Goal: Check status: Check status

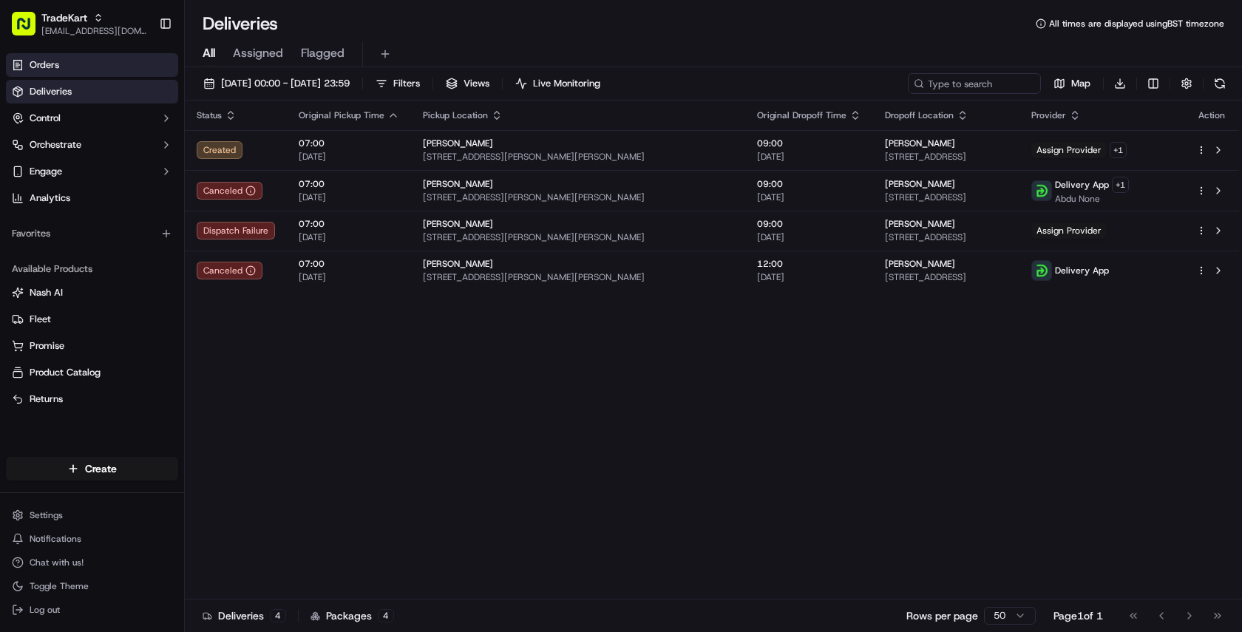
click at [91, 71] on link "Orders" at bounding box center [92, 65] width 172 height 24
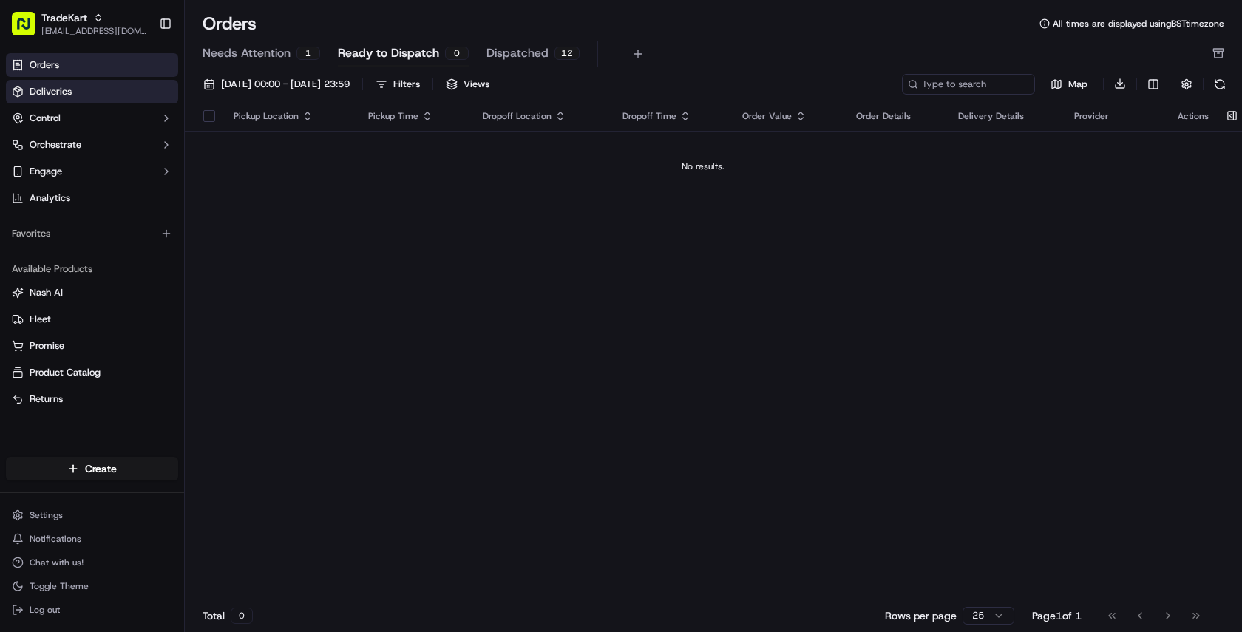
click at [87, 84] on link "Deliveries" at bounding box center [92, 92] width 172 height 24
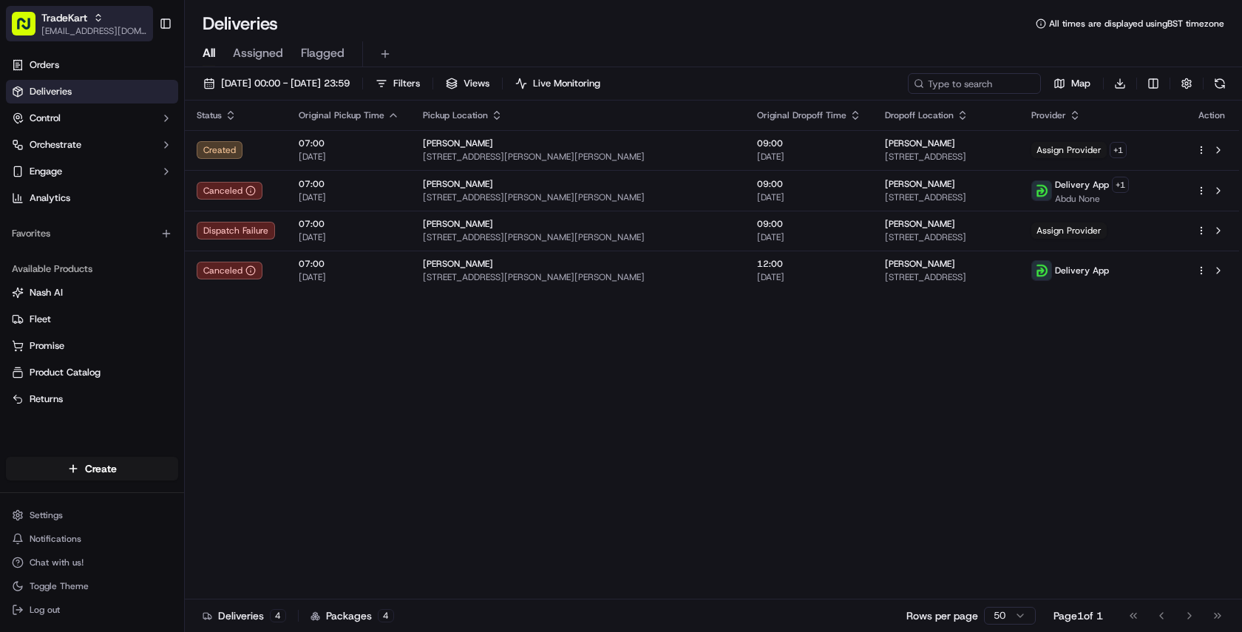
click at [64, 24] on span "TradeKart" at bounding box center [64, 17] width 46 height 15
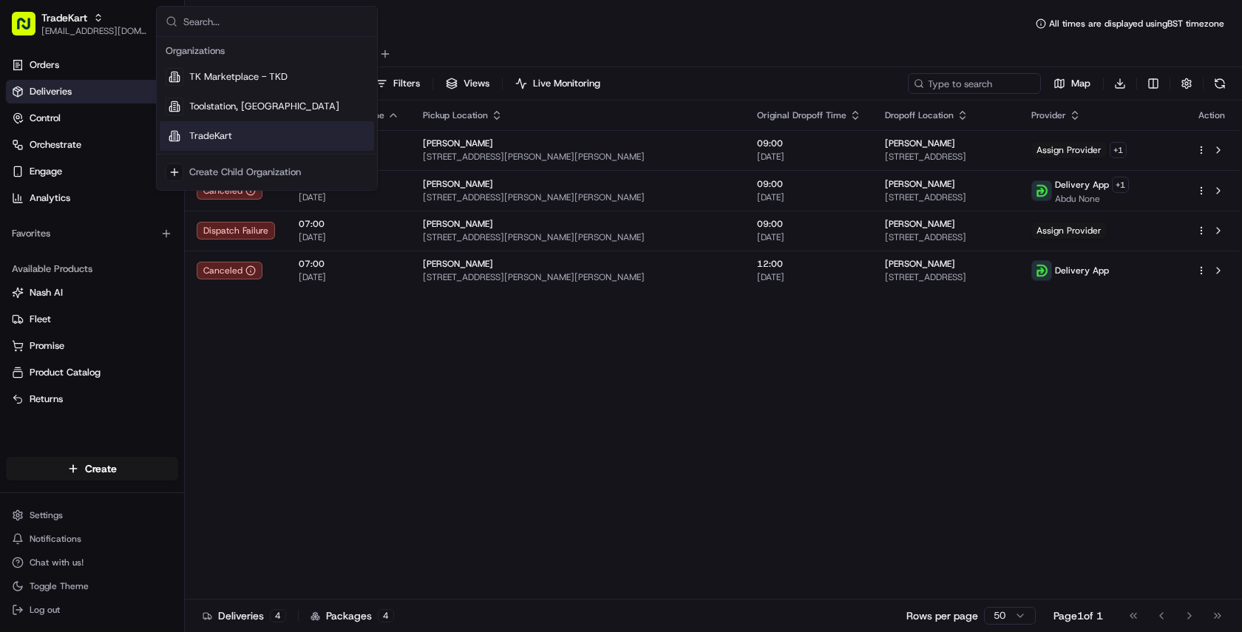
click at [213, 136] on span "TradeKart" at bounding box center [210, 135] width 43 height 13
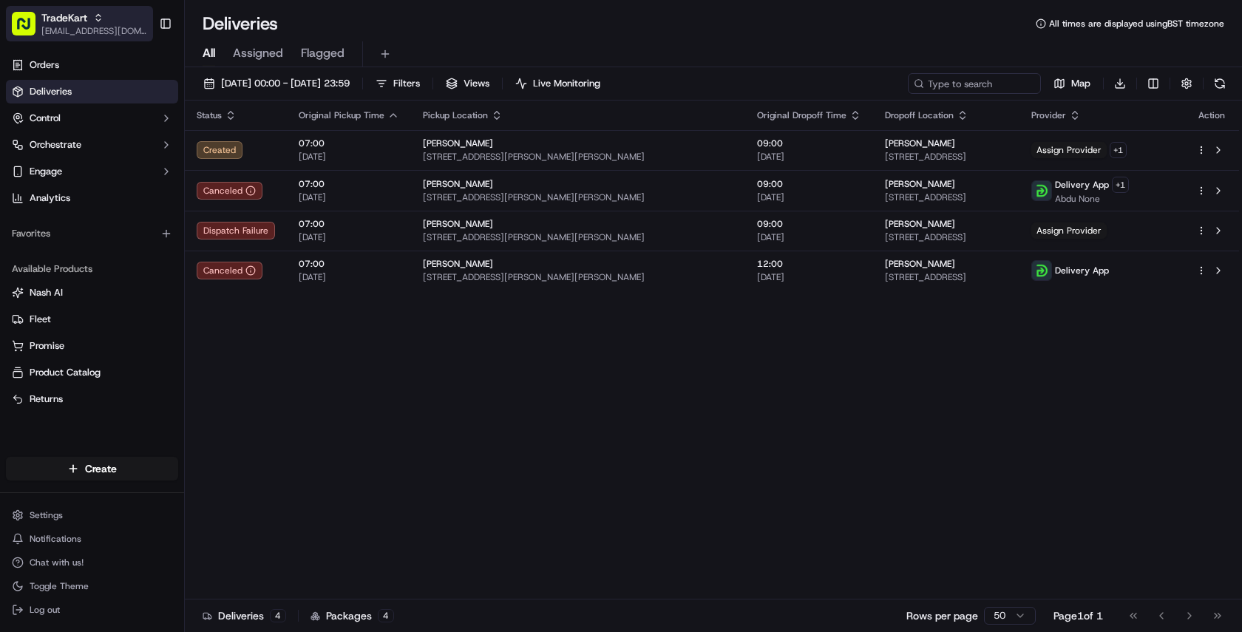
click at [103, 10] on div "TradeKart" at bounding box center [94, 17] width 106 height 15
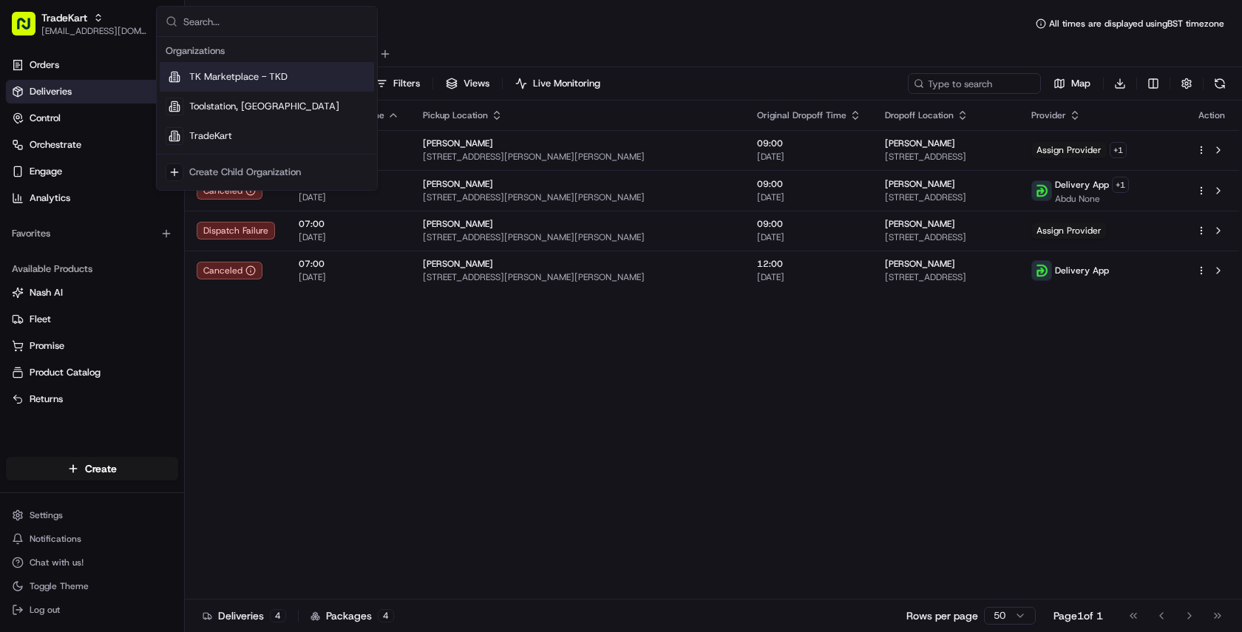
click at [241, 79] on span "TK Marketplace - TKD" at bounding box center [238, 76] width 98 height 13
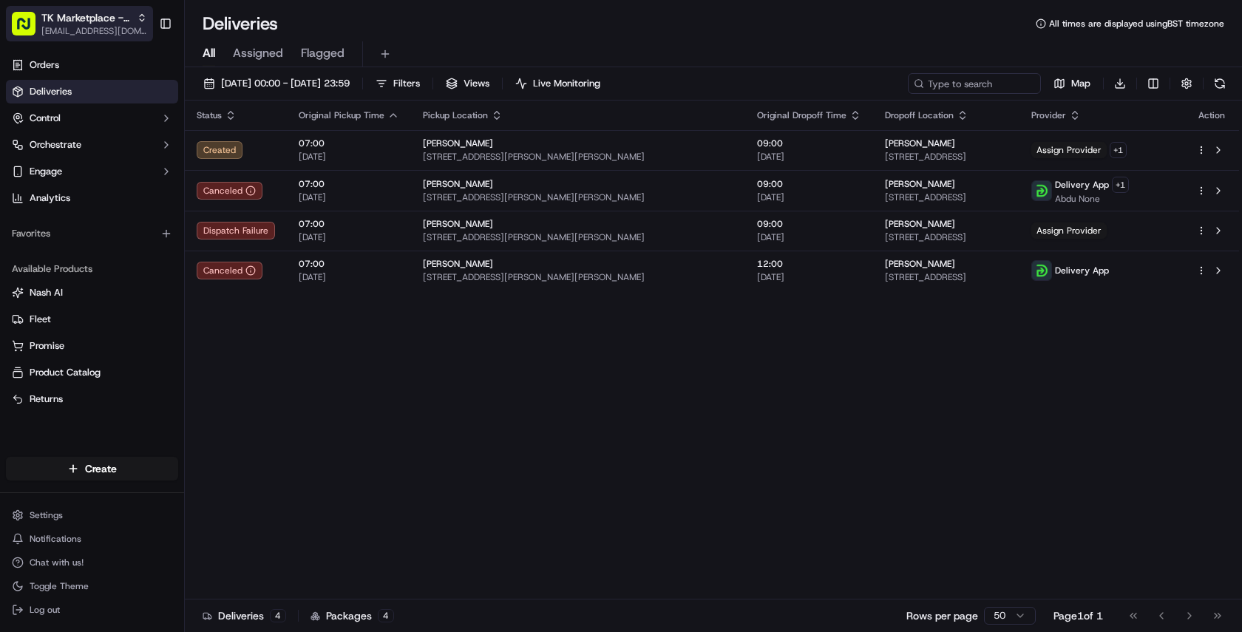
click at [74, 12] on span "TK Marketplace - TKD" at bounding box center [85, 17] width 89 height 15
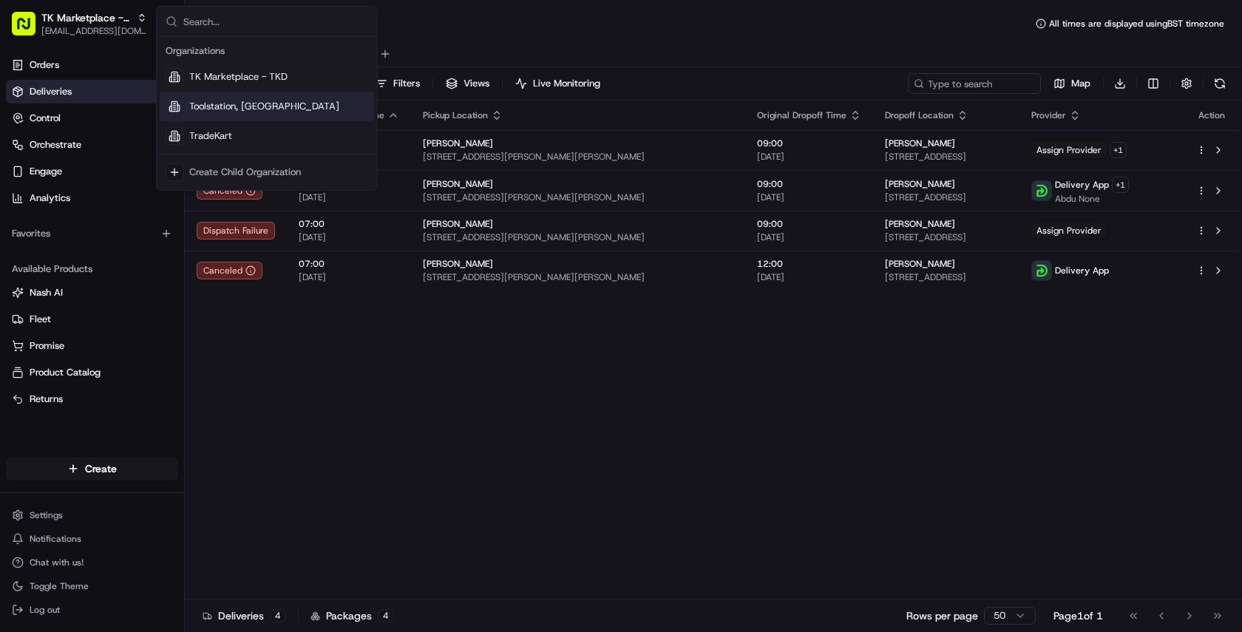
click at [243, 116] on div "Toolstation, [GEOGRAPHIC_DATA]" at bounding box center [267, 107] width 214 height 30
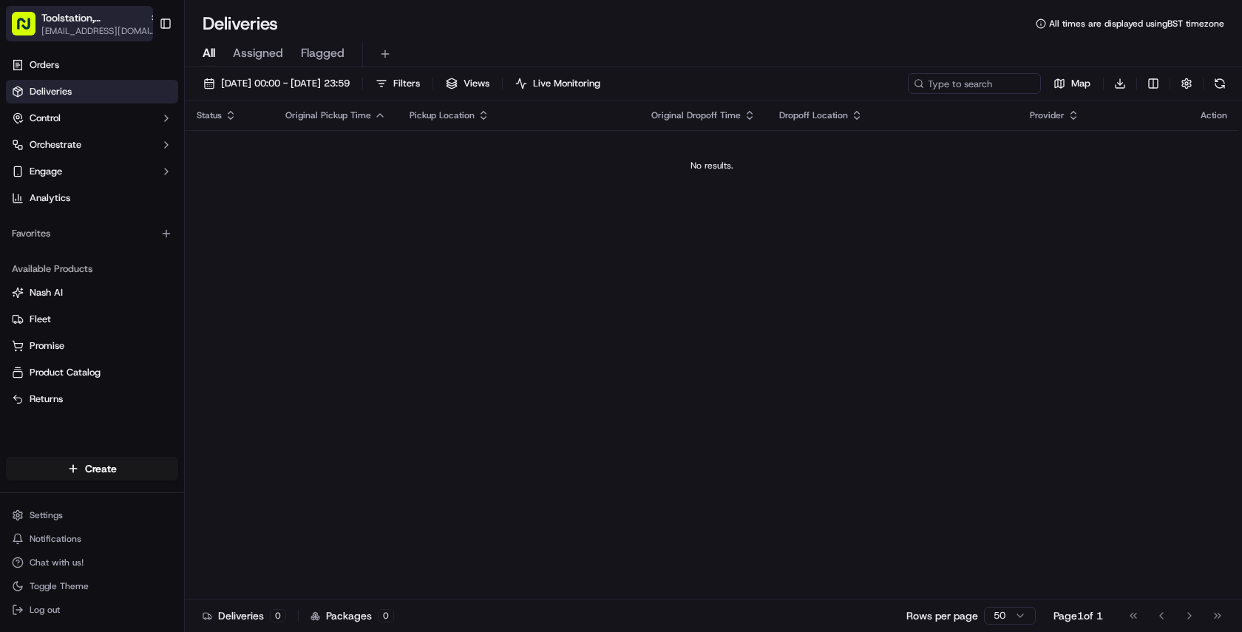
click at [72, 28] on span "[EMAIL_ADDRESS][DOMAIN_NAME]" at bounding box center [100, 31] width 118 height 12
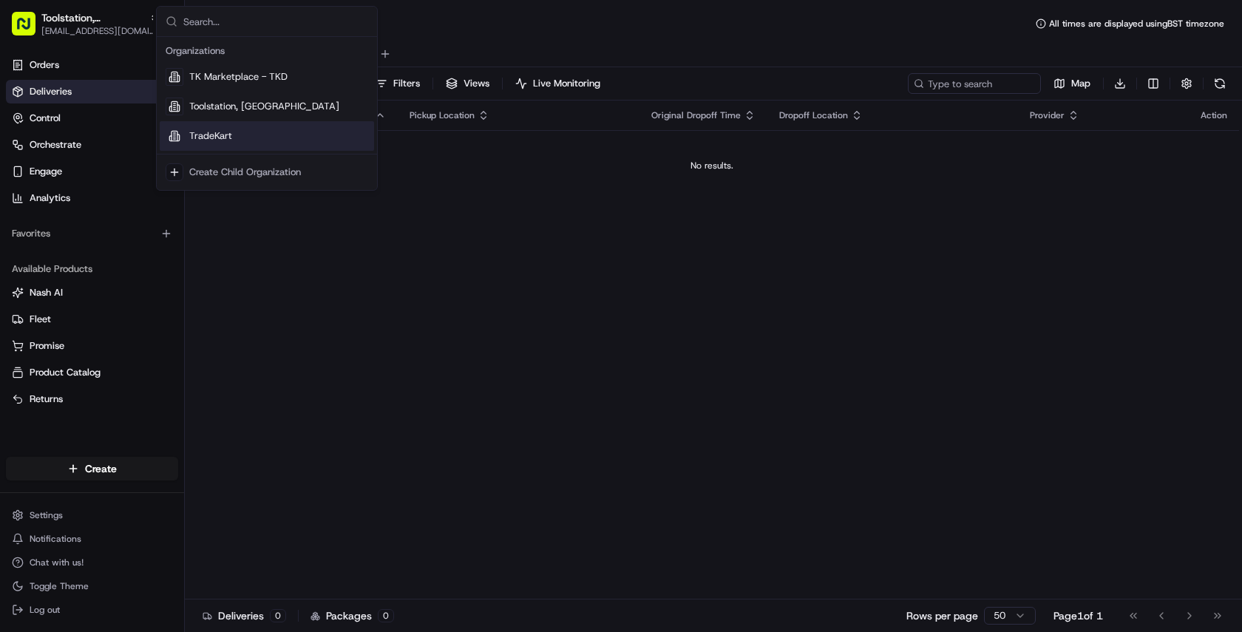
click at [225, 140] on span "TradeKart" at bounding box center [210, 135] width 43 height 13
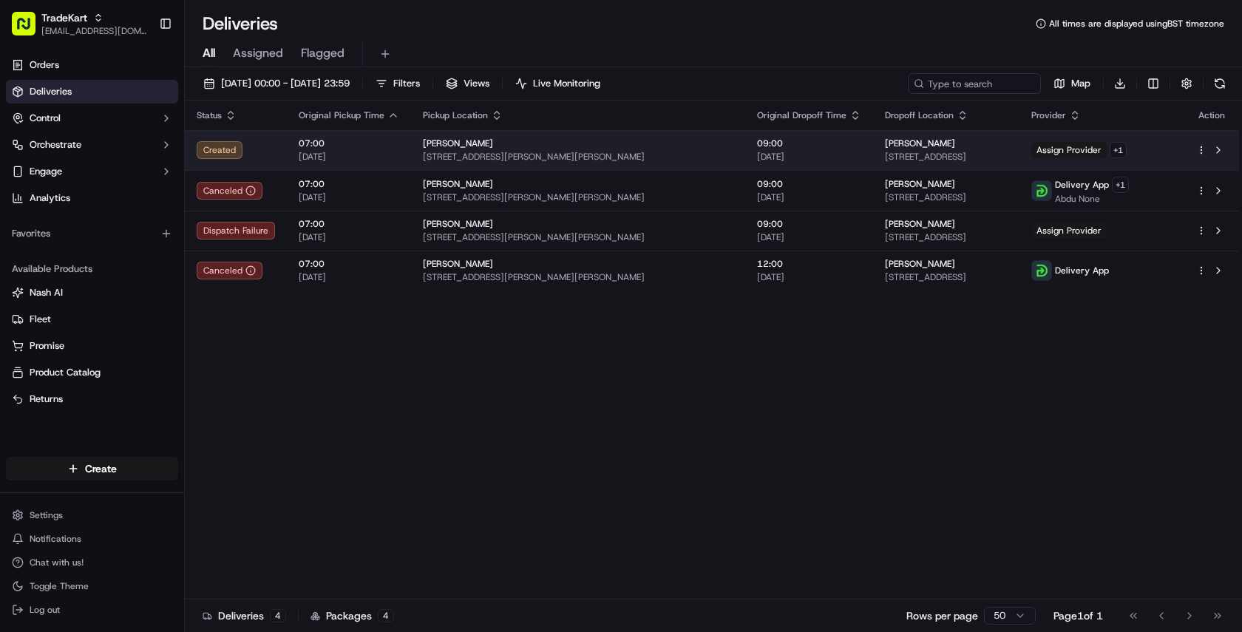
click at [414, 152] on td "[PERSON_NAME] [STREET_ADDRESS][PERSON_NAME][PERSON_NAME]" at bounding box center [578, 150] width 334 height 40
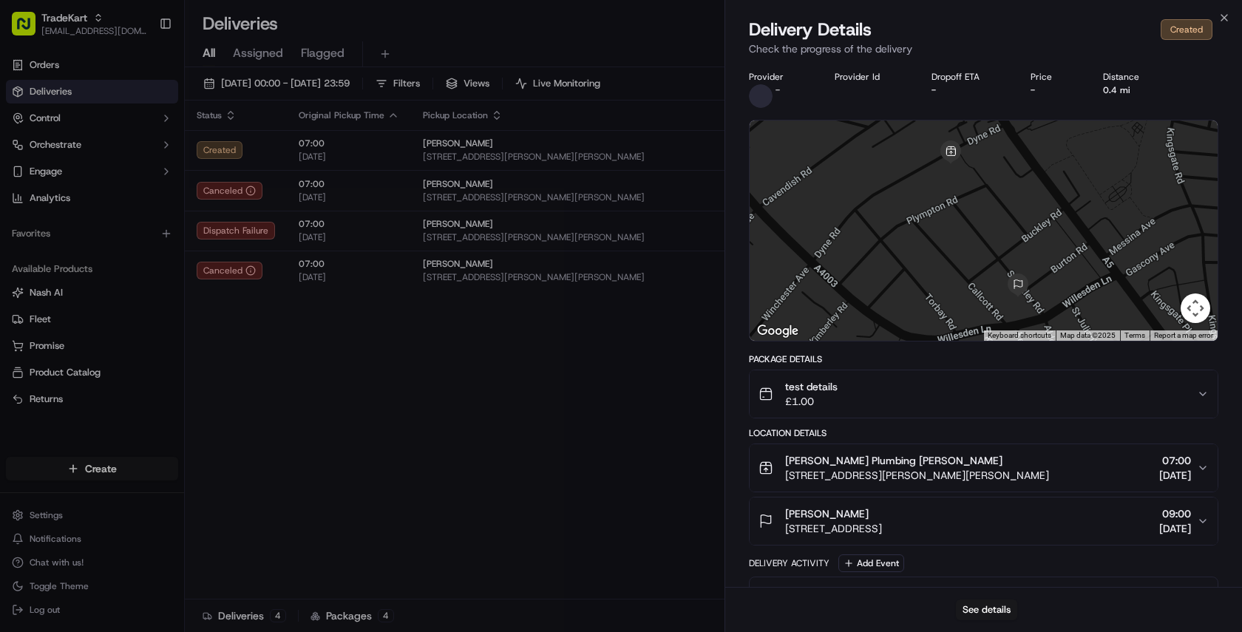
scroll to position [41, 0]
